Goal: Task Accomplishment & Management: Manage account settings

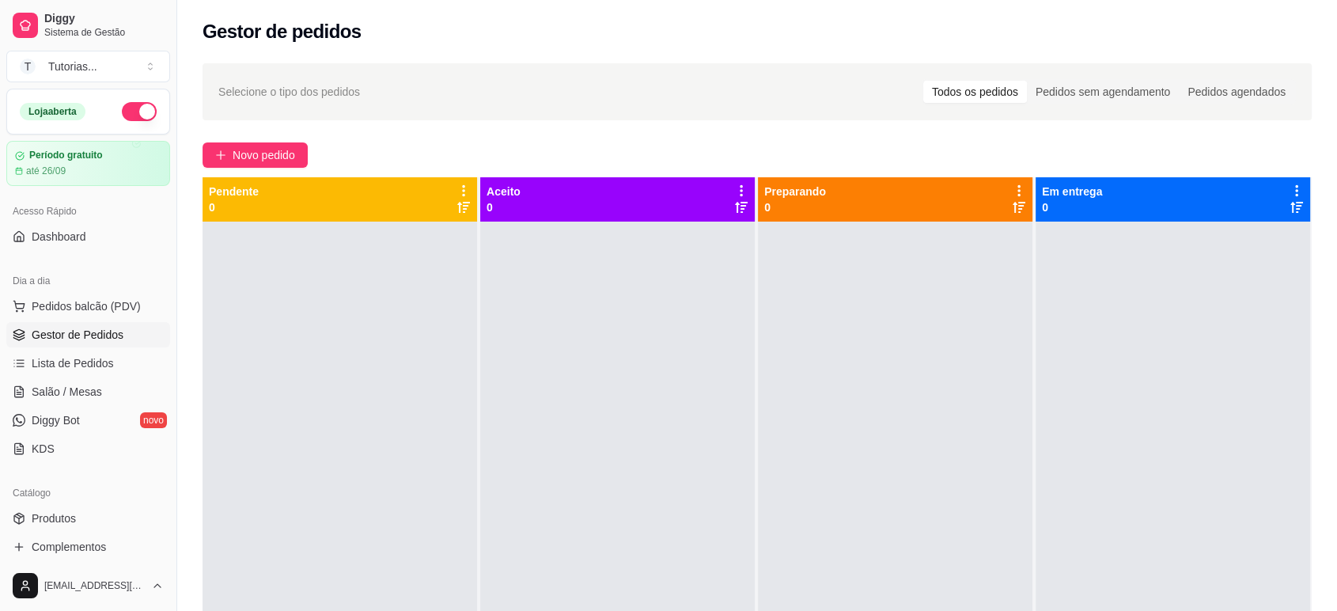
drag, startPoint x: 123, startPoint y: 376, endPoint x: 194, endPoint y: 425, distance: 86.5
click at [195, 425] on div "Selecione o tipo dos pedidos Todos os pedidos Pedidos sem agendamento Pedidos a…" at bounding box center [757, 430] width 1160 height 753
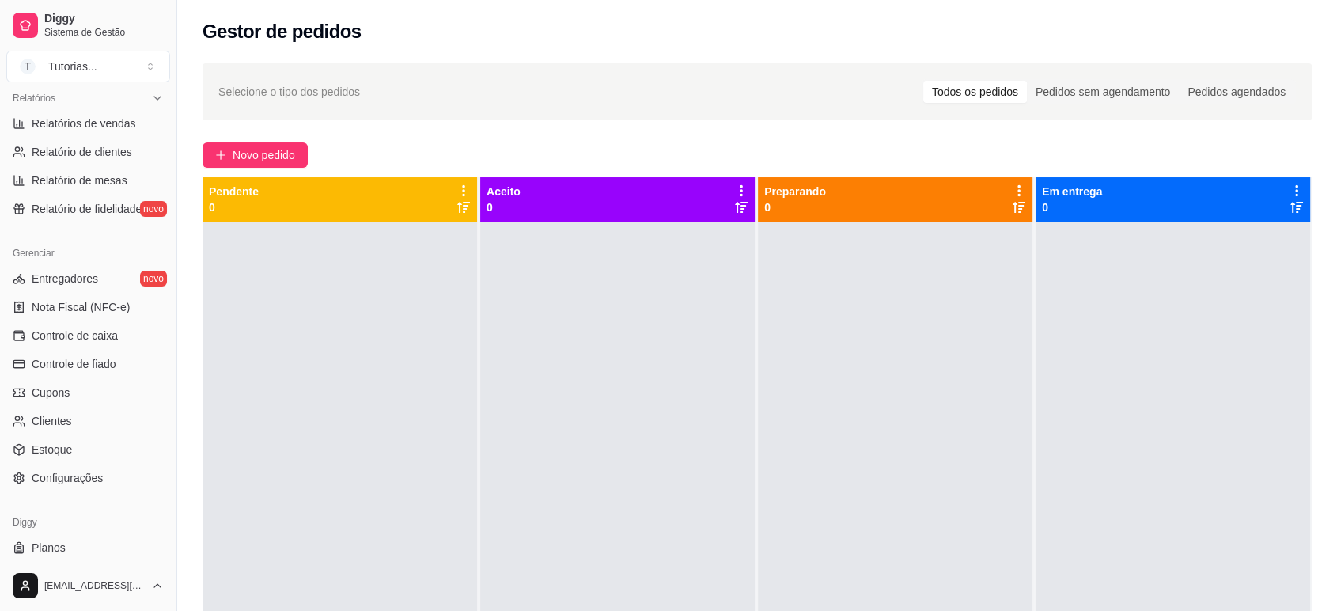
scroll to position [526, 0]
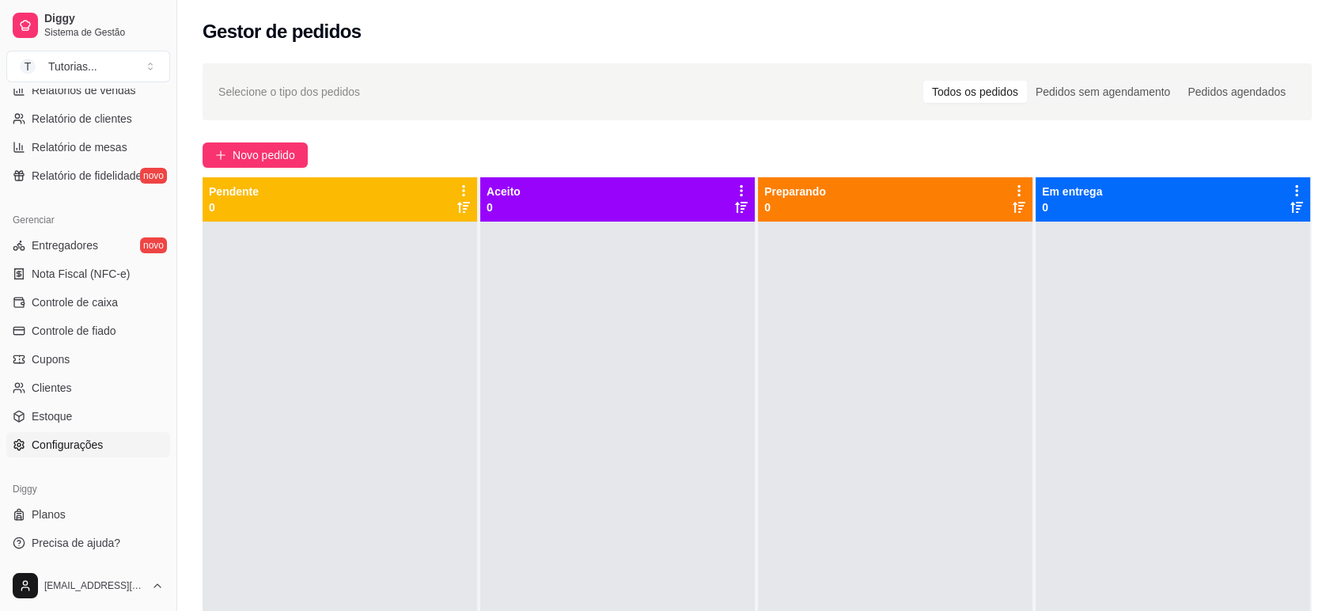
click at [91, 438] on span "Configurações" at bounding box center [67, 445] width 71 height 16
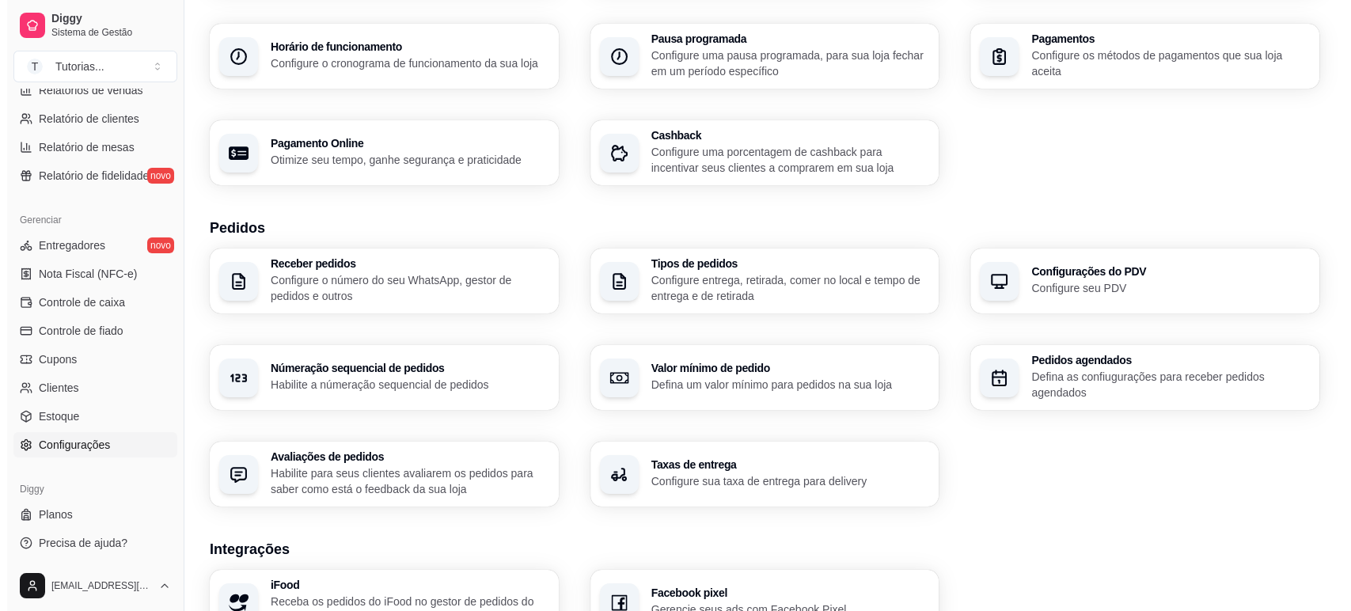
scroll to position [176, 0]
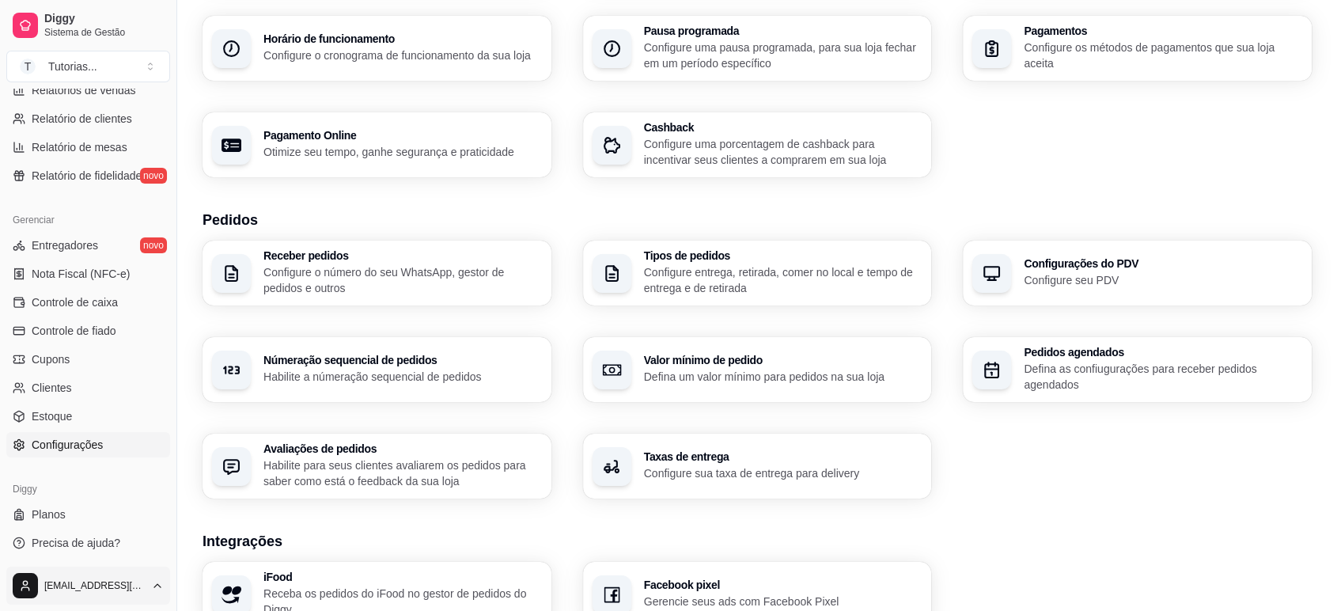
click at [100, 435] on html "Diggy Sistema de Gestão T Tutorias ... Loja aberta Período gratuito até 26/09 A…" at bounding box center [668, 129] width 1337 height 611
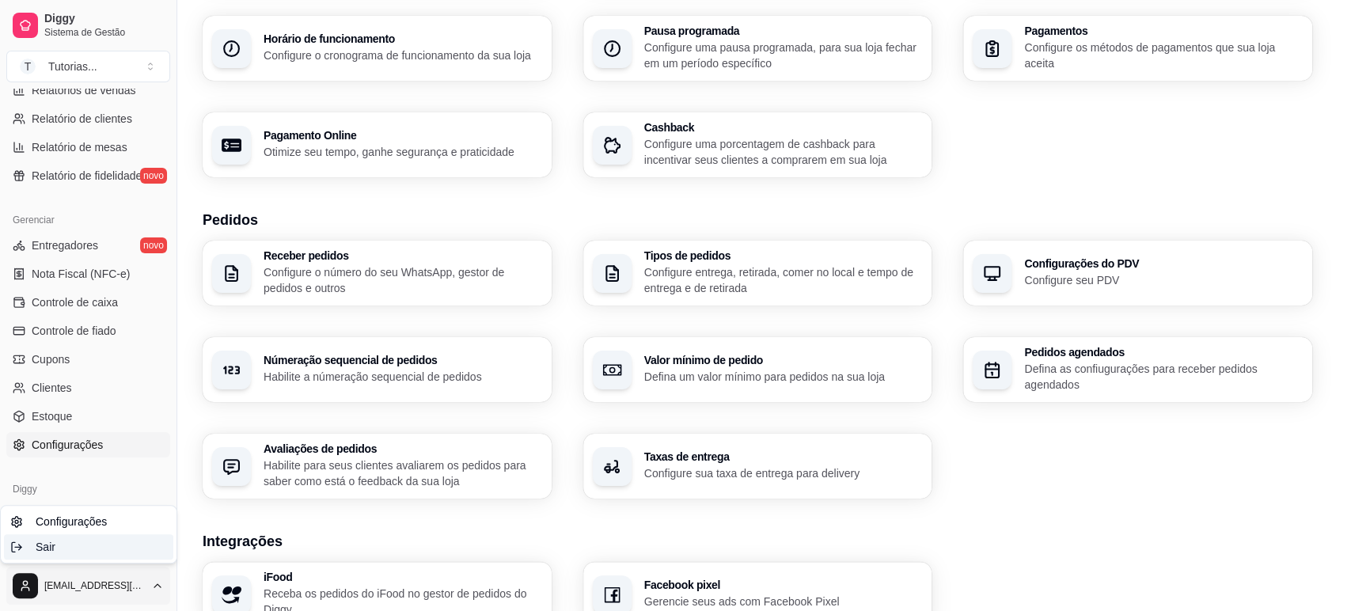
click at [66, 548] on div "Sair" at bounding box center [88, 546] width 169 height 25
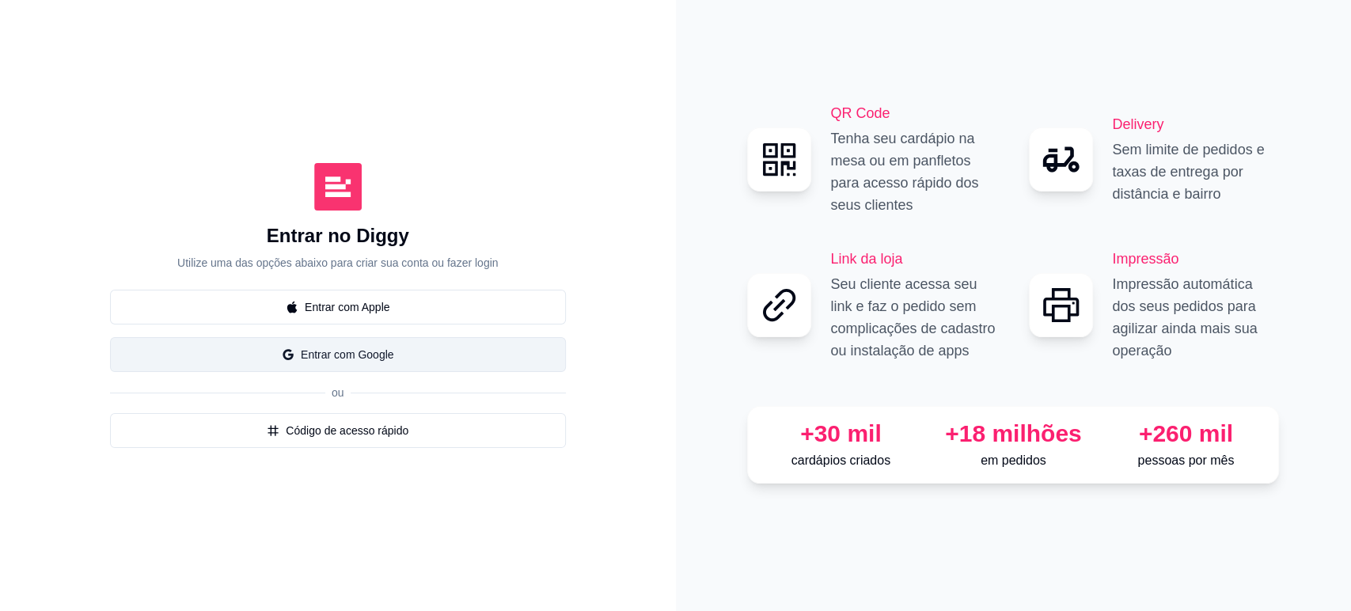
click at [400, 366] on button "Entrar com Google" at bounding box center [338, 354] width 456 height 35
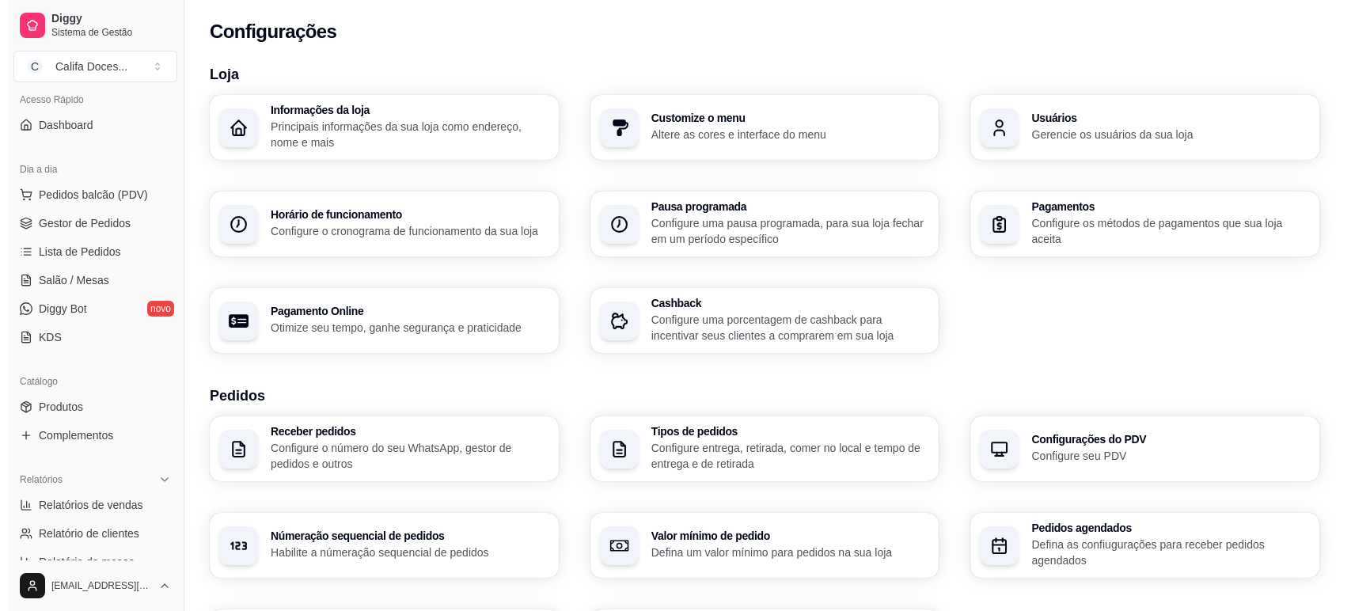
scroll to position [439, 0]
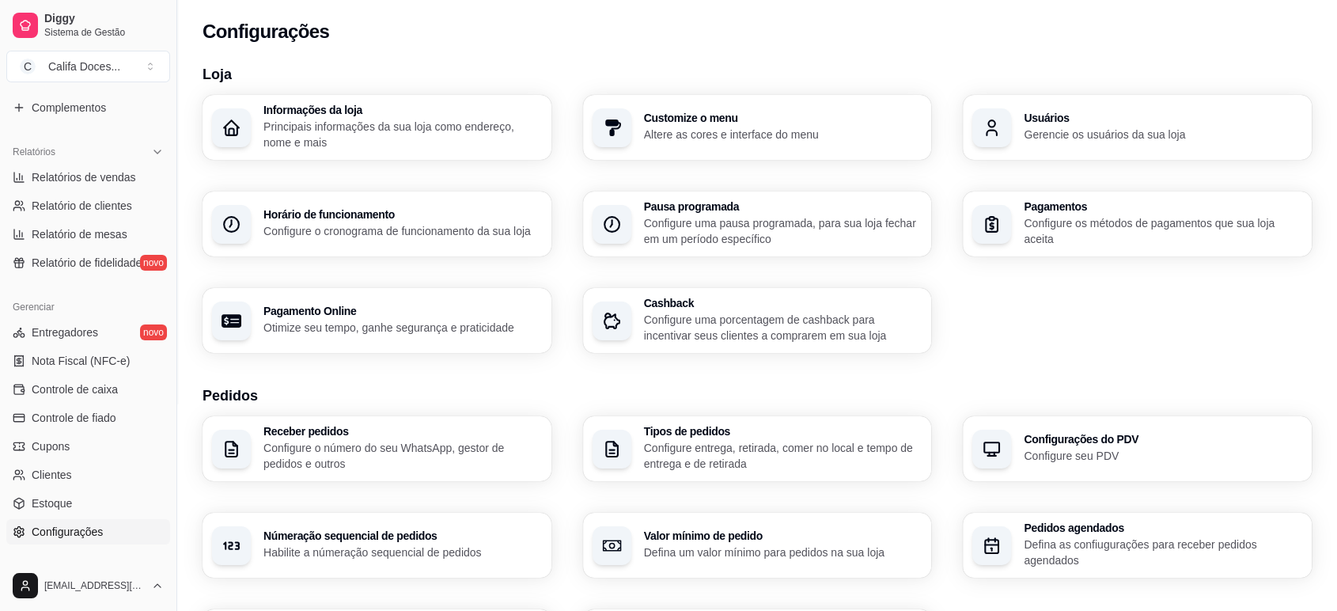
click at [81, 534] on span "Configurações" at bounding box center [67, 532] width 71 height 16
click at [1131, 211] on h3 "Pagamentos" at bounding box center [1163, 206] width 278 height 11
click at [441, 327] on p "Otimize seu tempo, ganhe segurança e praticidade" at bounding box center [402, 328] width 278 height 16
select select "4.98"
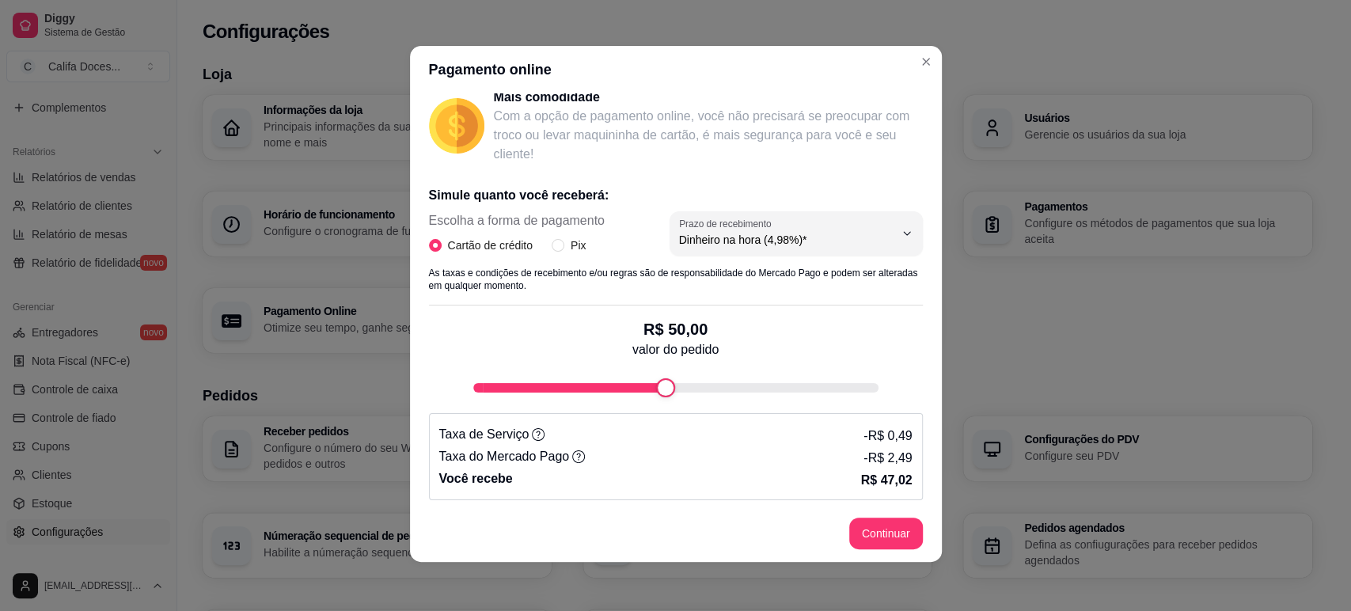
scroll to position [3, 0]
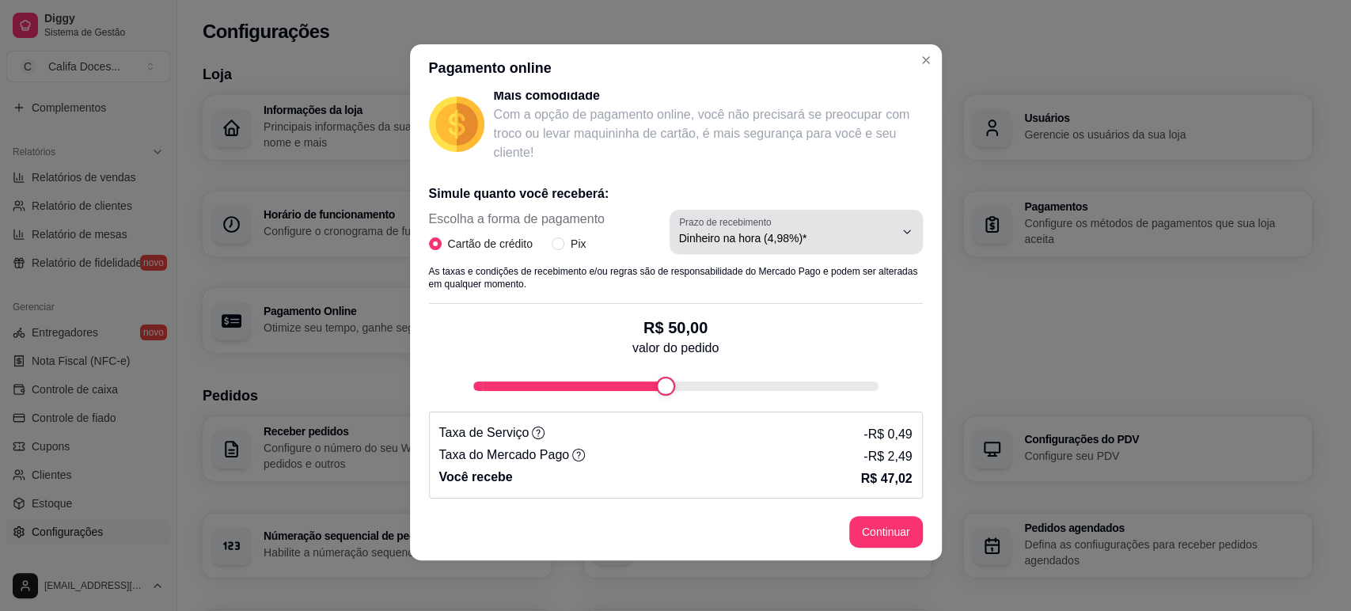
click at [801, 242] on span "Dinheiro na hora (4,98%)*" at bounding box center [786, 238] width 215 height 16
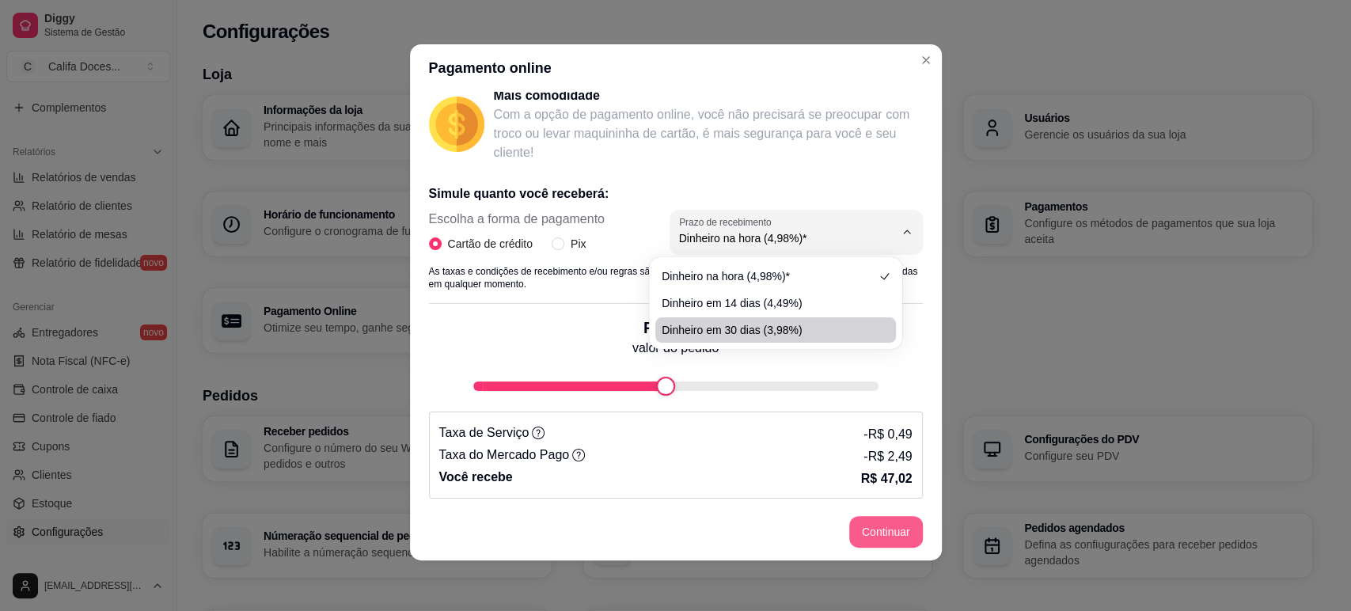
click at [890, 539] on button "Continuar" at bounding box center [886, 532] width 74 height 32
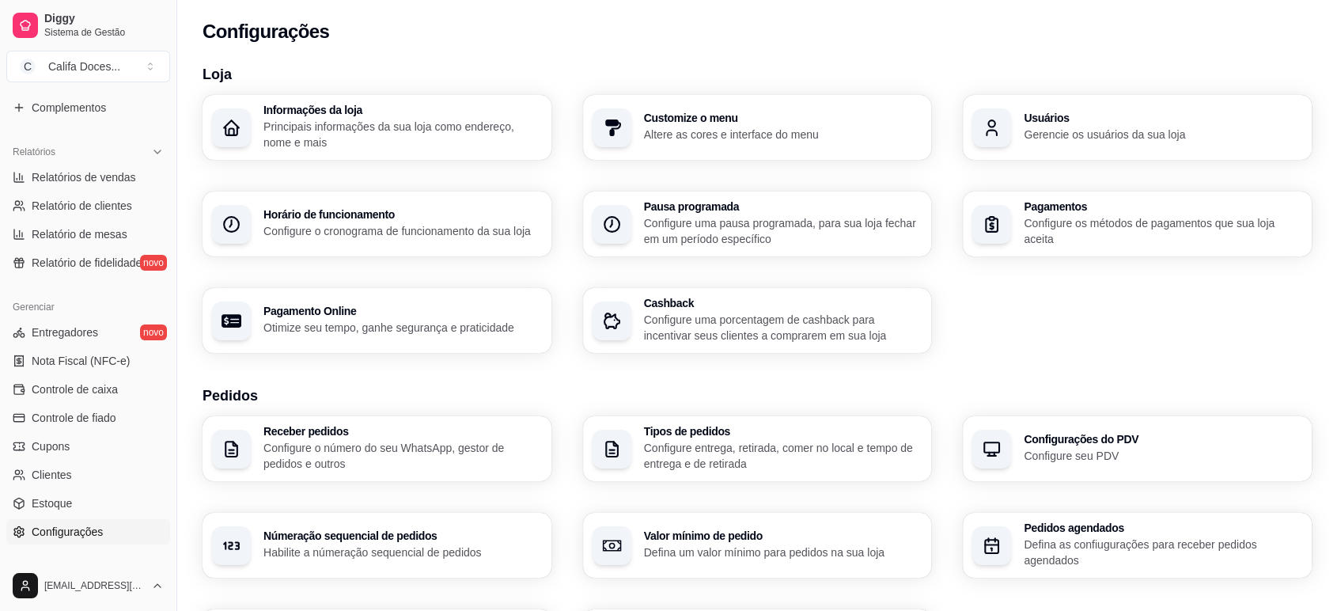
click at [382, 298] on div "Pagamento Online Otimize seu tempo, ganhe segurança e praticidade" at bounding box center [377, 320] width 349 height 65
select select "4.98"
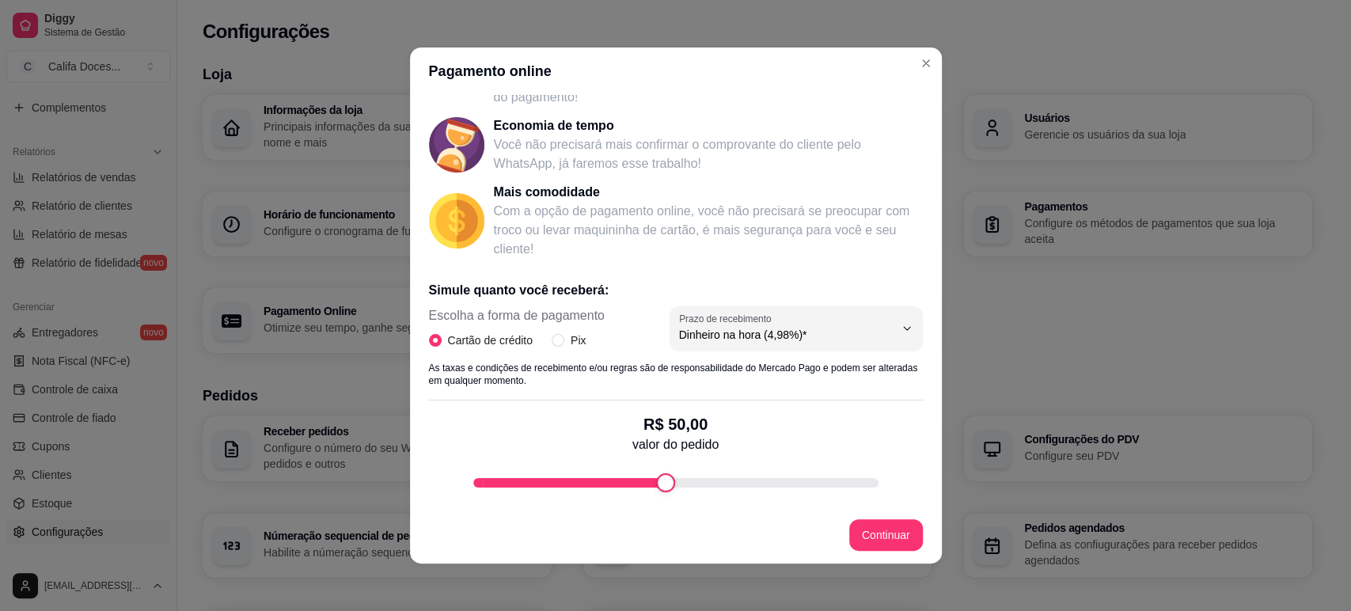
scroll to position [224, 0]
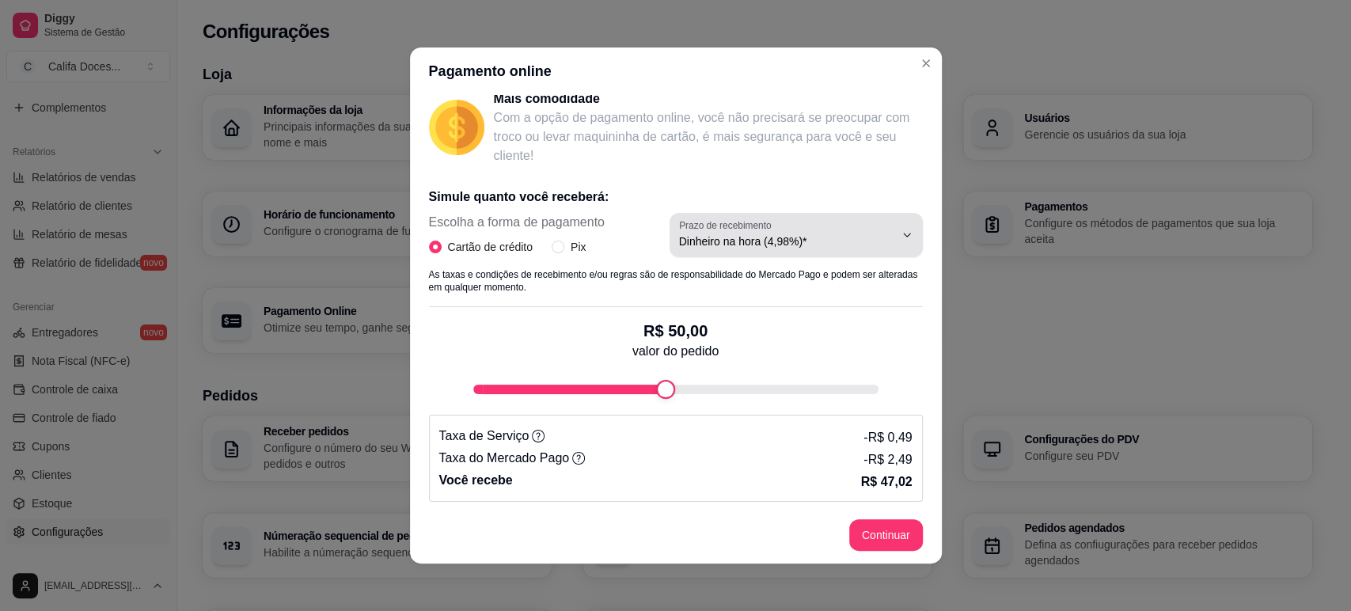
click at [802, 243] on span "Dinheiro na hora (4,98%)*" at bounding box center [786, 241] width 215 height 16
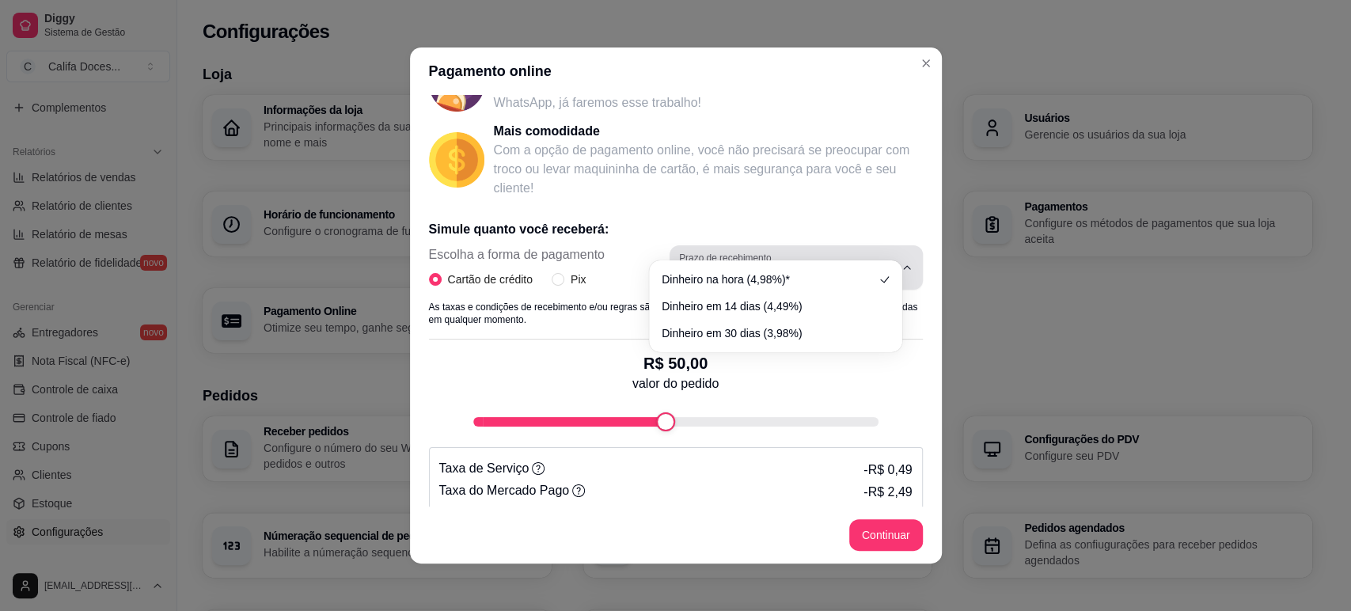
scroll to position [136, 0]
